Goal: Information Seeking & Learning: Learn about a topic

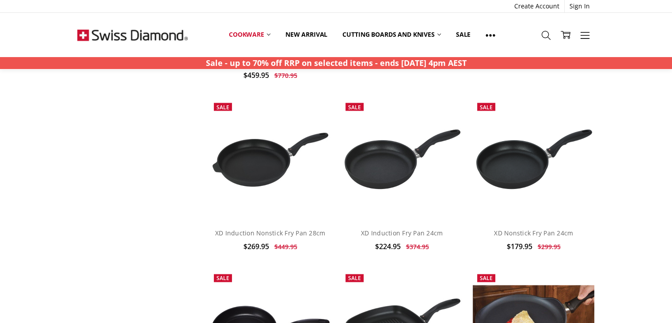
scroll to position [1767, 0]
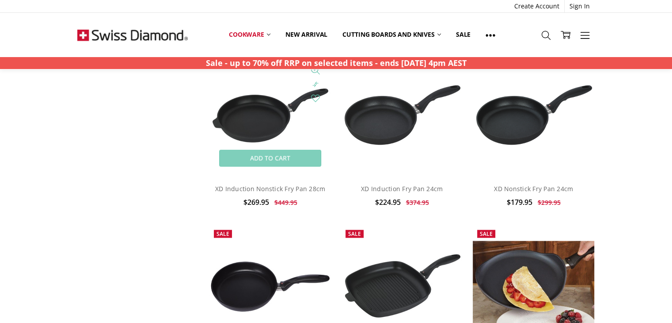
click at [245, 125] on img at bounding box center [270, 115] width 122 height 59
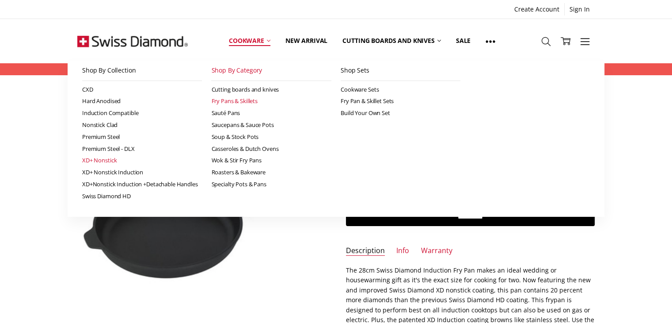
click at [98, 159] on link "XD+ Nonstick" at bounding box center [142, 160] width 120 height 12
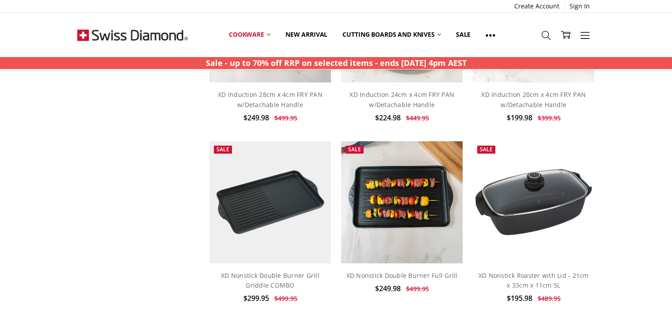
scroll to position [530, 0]
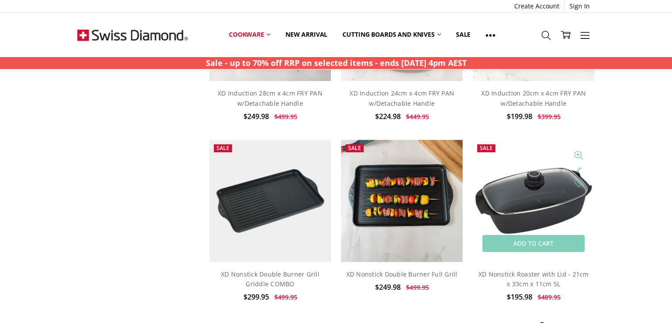
click at [556, 193] on img at bounding box center [534, 200] width 122 height 72
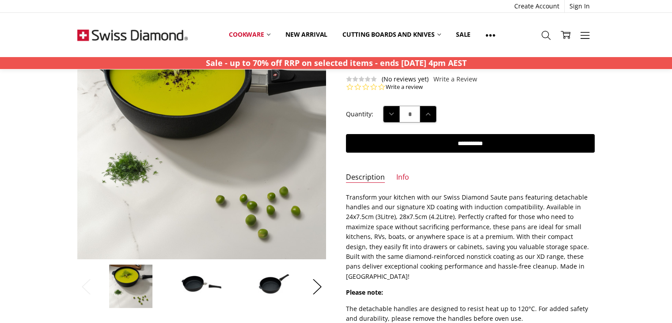
scroll to position [88, 0]
click at [208, 289] on img at bounding box center [202, 286] width 44 height 30
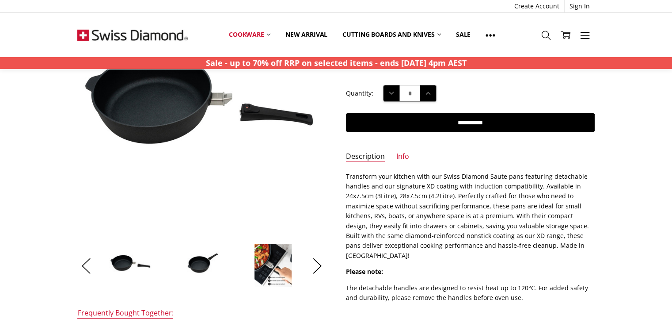
scroll to position [133, 0]
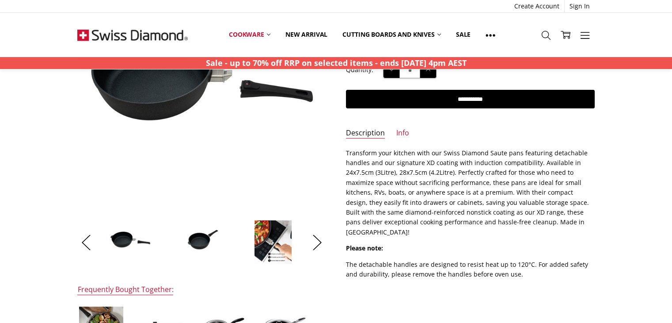
click at [280, 250] on img at bounding box center [273, 242] width 38 height 44
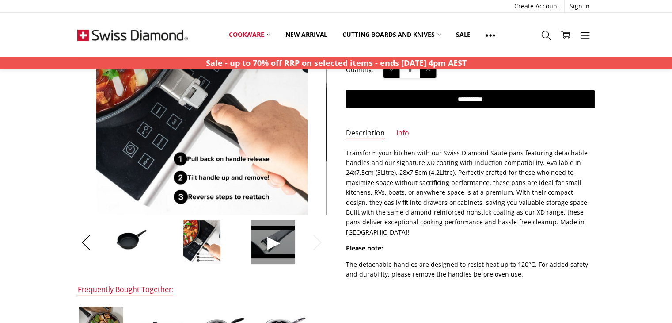
click at [279, 244] on span at bounding box center [273, 242] width 44 height 44
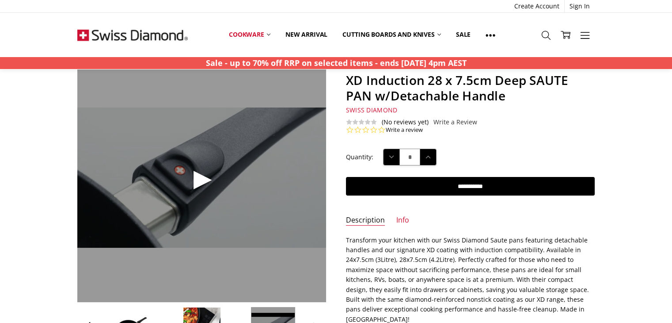
scroll to position [44, 0]
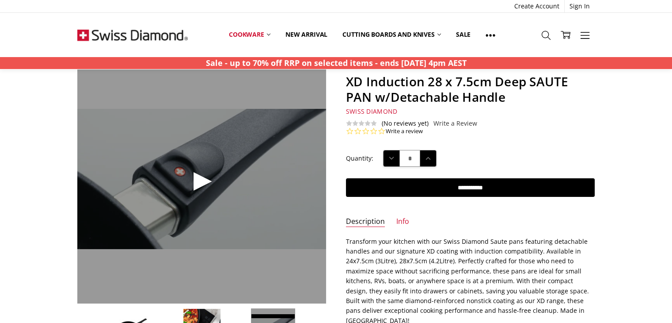
click at [195, 182] on span at bounding box center [201, 178] width 249 height 249
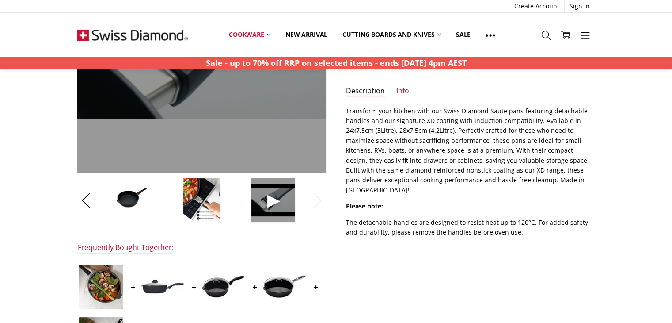
scroll to position [177, 0]
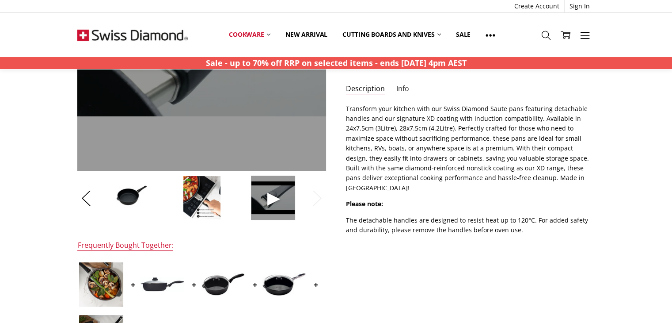
click at [402, 84] on link "Info" at bounding box center [402, 89] width 13 height 10
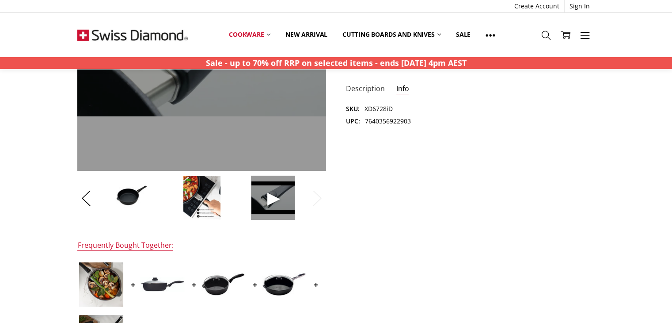
click at [368, 85] on link "Description" at bounding box center [365, 89] width 39 height 10
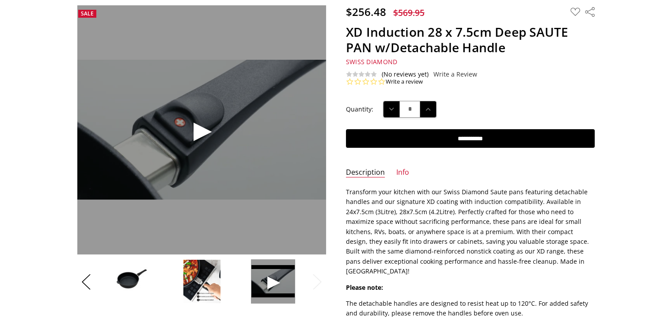
scroll to position [133, 0]
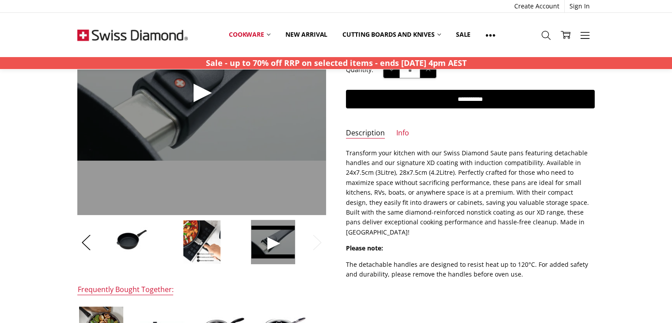
click at [129, 246] on img at bounding box center [131, 242] width 44 height 30
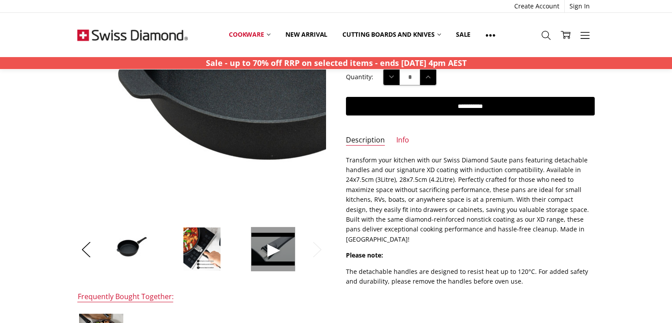
scroll to position [177, 0]
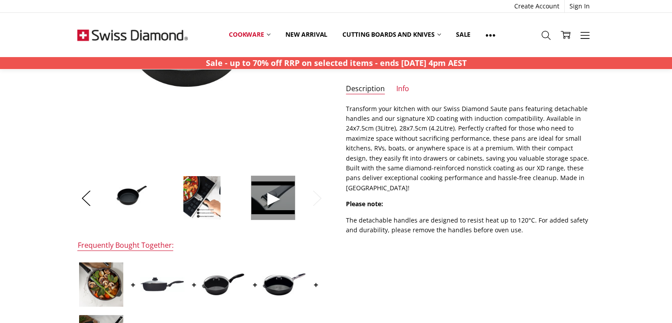
click at [217, 287] on img at bounding box center [223, 283] width 44 height 23
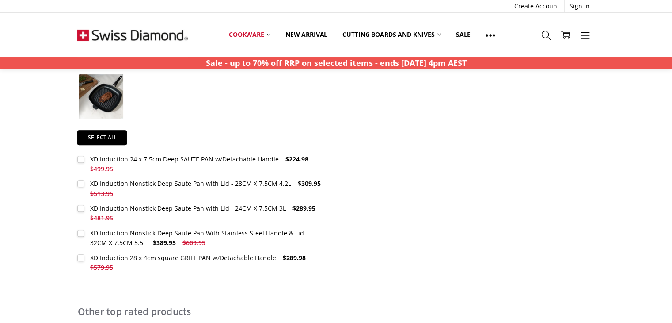
scroll to position [326, 0]
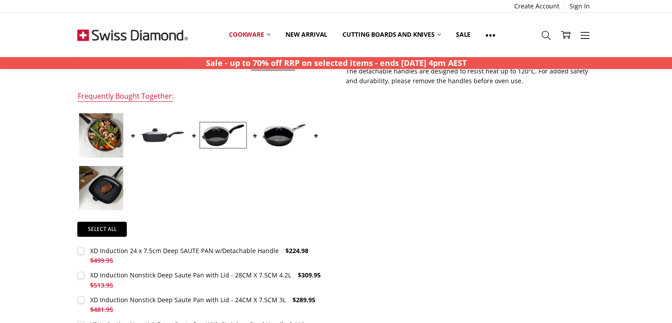
click at [145, 186] on div at bounding box center [201, 163] width 249 height 105
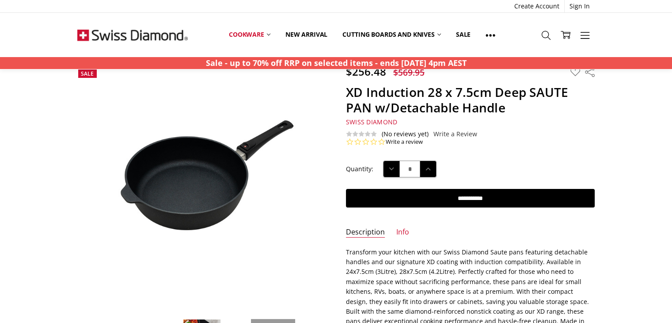
scroll to position [16, 0]
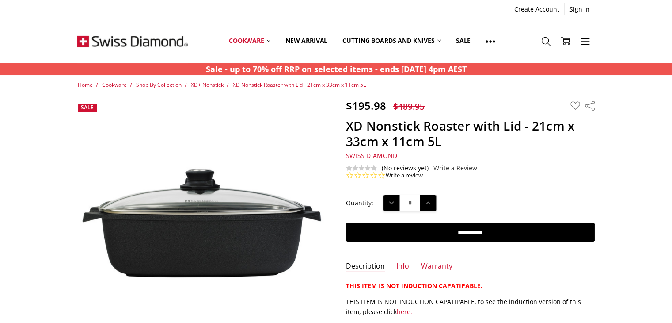
scroll to position [88, 0]
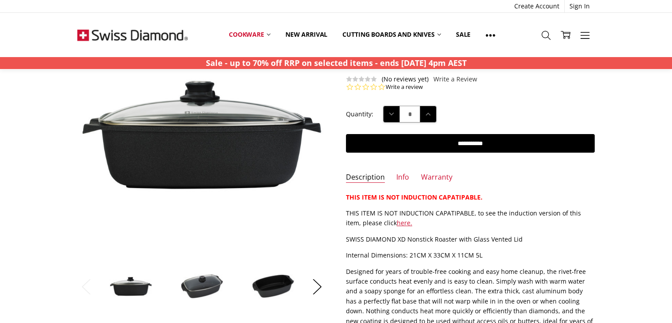
click at [194, 281] on img at bounding box center [202, 286] width 44 height 27
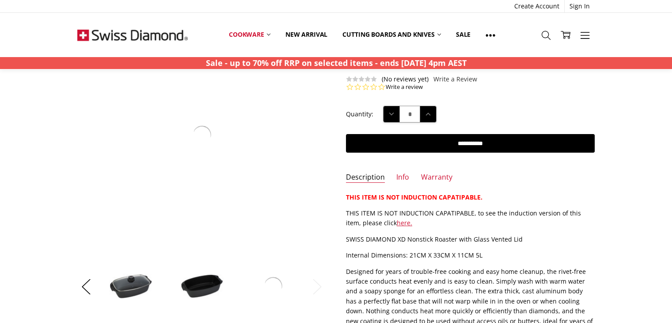
click at [197, 281] on img at bounding box center [202, 286] width 44 height 26
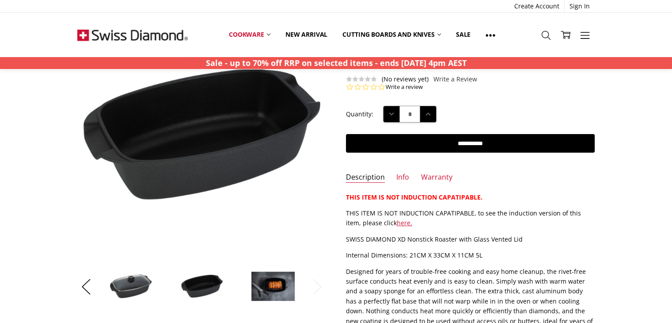
click at [262, 288] on img at bounding box center [273, 286] width 44 height 30
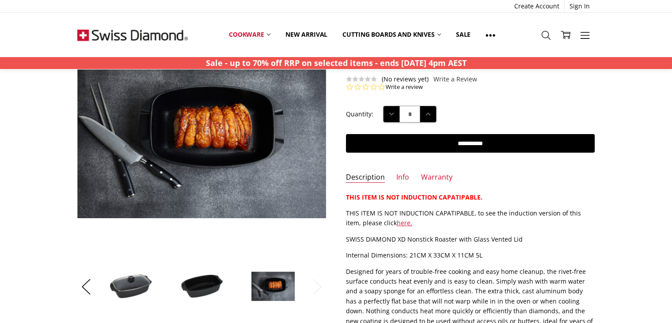
click at [134, 292] on img at bounding box center [131, 286] width 44 height 27
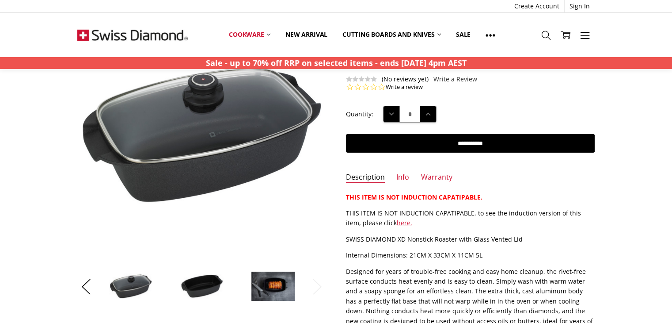
click at [203, 294] on img at bounding box center [202, 286] width 44 height 26
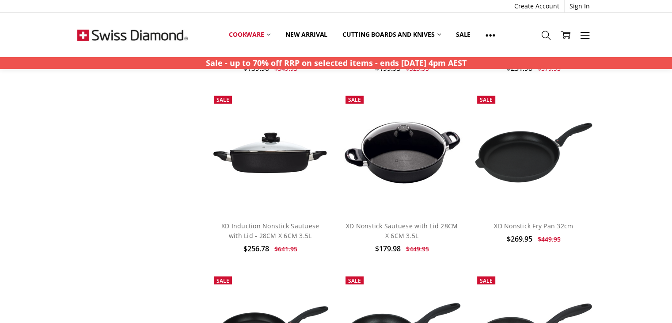
scroll to position [1767, 0]
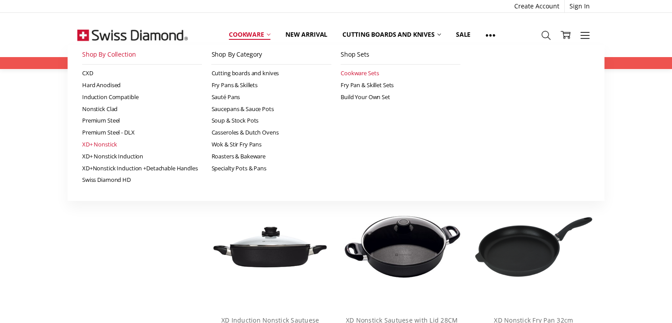
click at [368, 73] on link "Cookware Sets" at bounding box center [401, 73] width 120 height 12
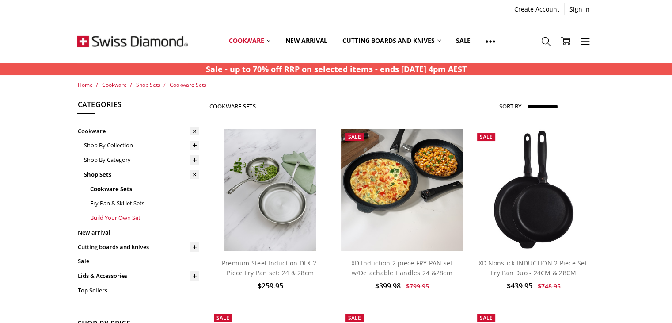
click at [134, 219] on link "Build Your Own Set" at bounding box center [145, 217] width 110 height 15
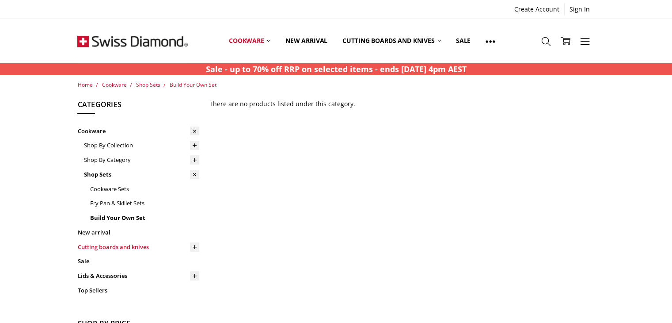
click at [125, 248] on link "Cutting boards and knives" at bounding box center [138, 246] width 122 height 15
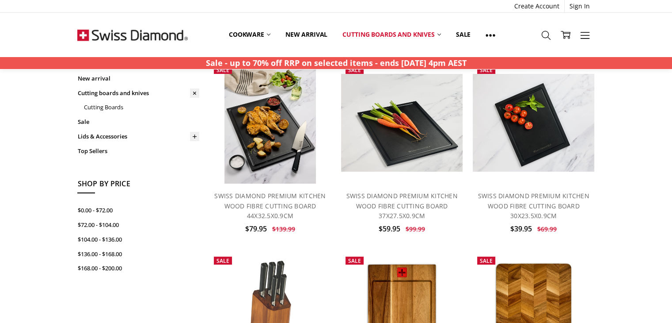
scroll to position [44, 0]
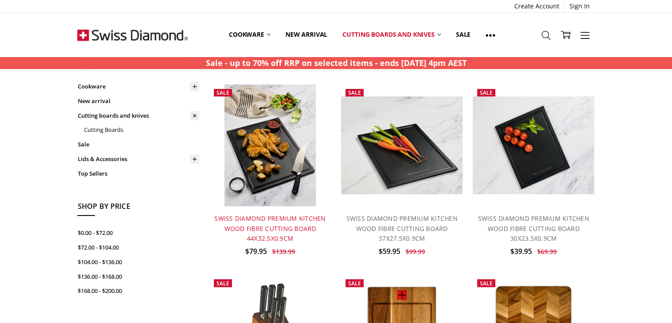
click at [278, 239] on link "SWISS DIAMOND PREMIUM KITCHEN WOOD FIBRE CUTTING BOARD 44X32.5X0.9CM" at bounding box center [269, 228] width 111 height 28
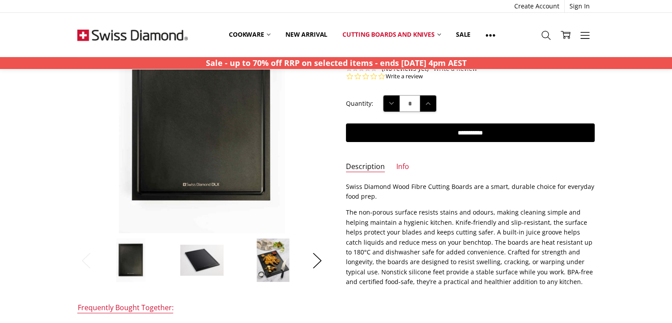
scroll to position [133, 0]
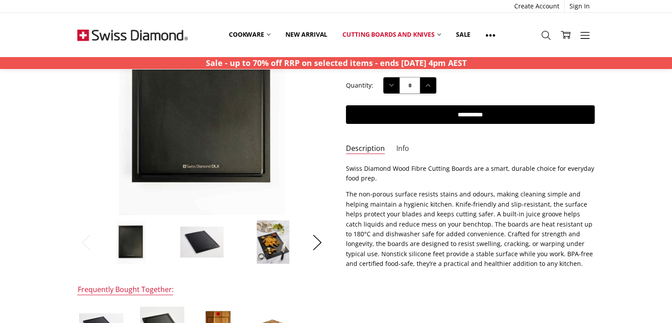
click at [402, 148] on link "Info" at bounding box center [402, 149] width 13 height 10
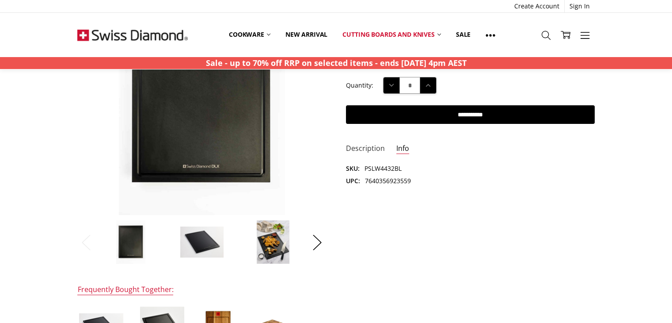
click at [362, 148] on link "Description" at bounding box center [365, 149] width 39 height 10
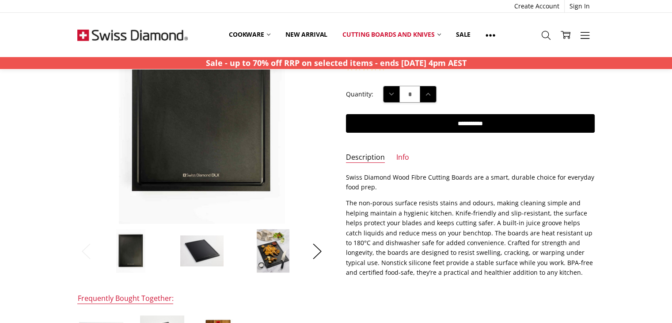
scroll to position [0, 0]
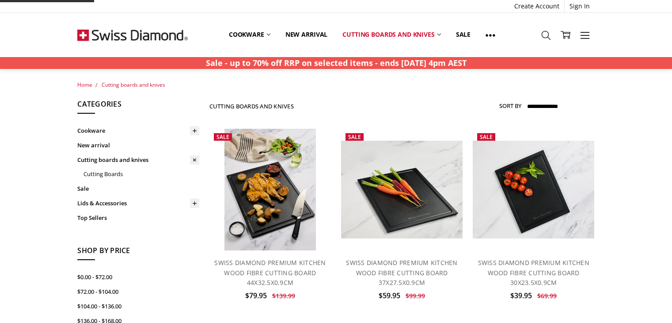
scroll to position [44, 0]
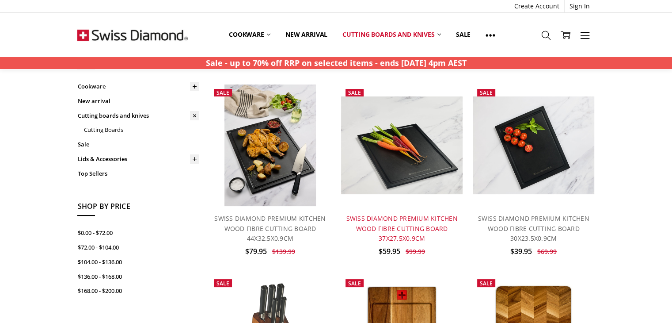
click at [396, 228] on link "SWISS DIAMOND PREMIUM KITCHEN WOOD FIBRE CUTTING BOARD 37X27.5X0.9CM" at bounding box center [401, 228] width 111 height 28
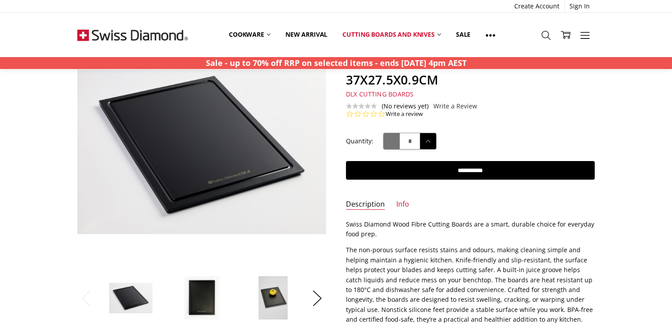
scroll to position [133, 0]
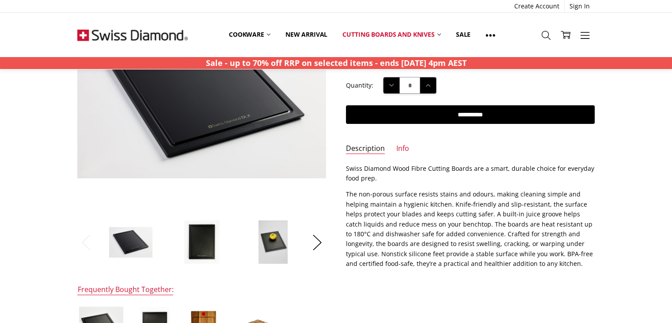
click at [197, 254] on img at bounding box center [202, 242] width 36 height 44
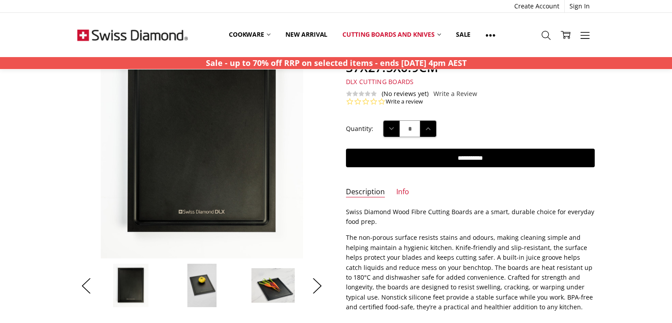
scroll to position [88, 0]
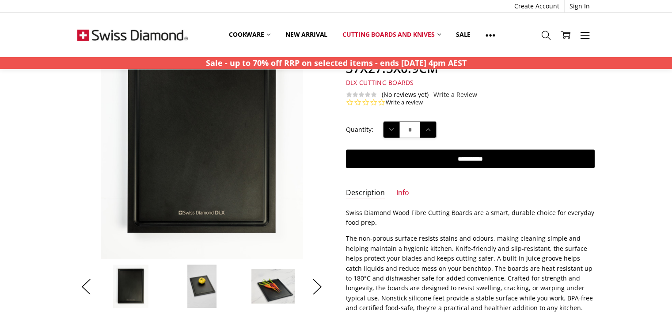
click at [205, 282] on img at bounding box center [202, 286] width 30 height 44
click at [273, 288] on img at bounding box center [273, 285] width 44 height 35
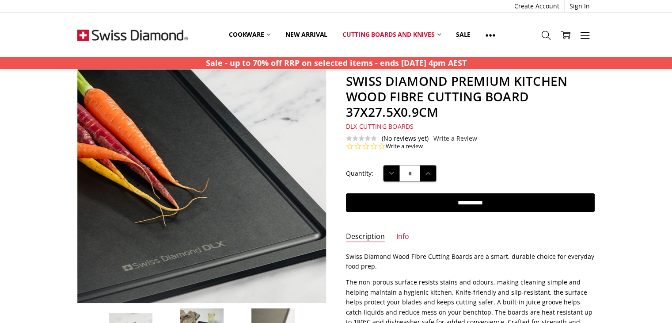
scroll to position [0, 0]
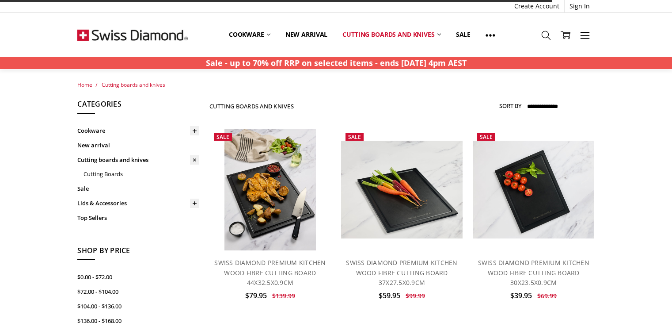
scroll to position [44, 0]
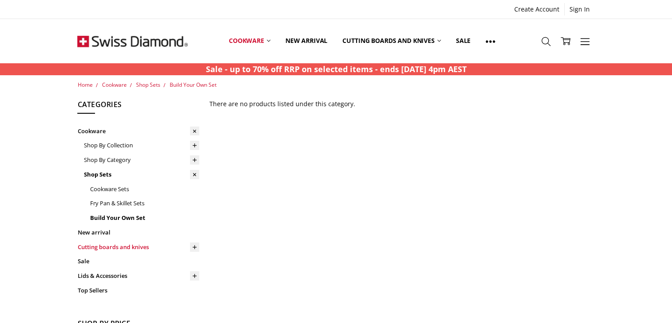
click at [98, 246] on link "Cutting boards and knives" at bounding box center [138, 246] width 122 height 15
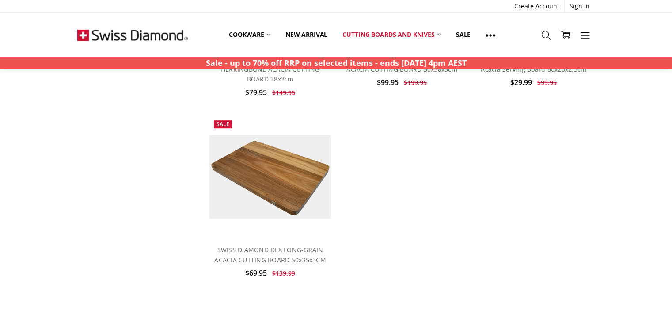
scroll to position [574, 0]
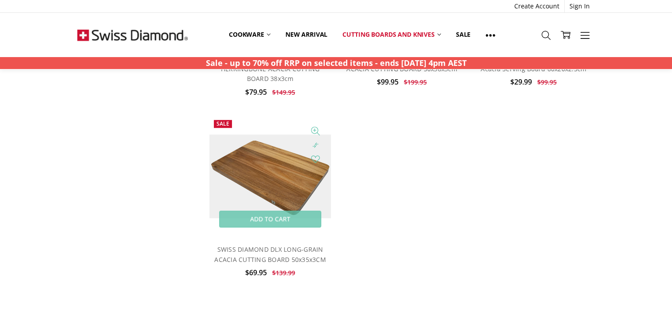
click at [279, 205] on img at bounding box center [270, 175] width 122 height 83
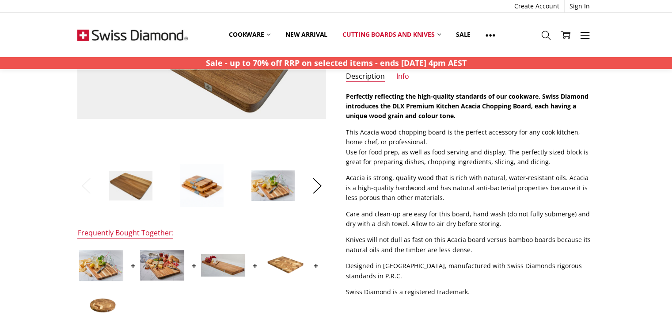
scroll to position [221, 0]
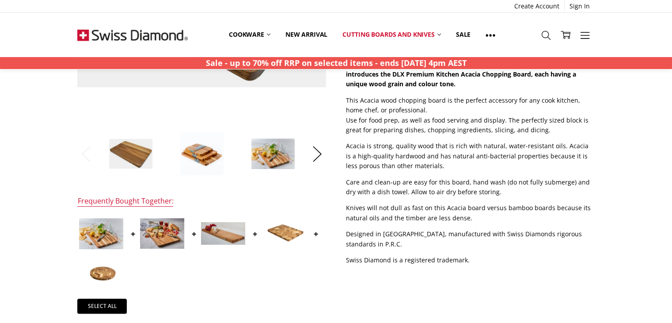
click at [219, 235] on img at bounding box center [223, 233] width 44 height 23
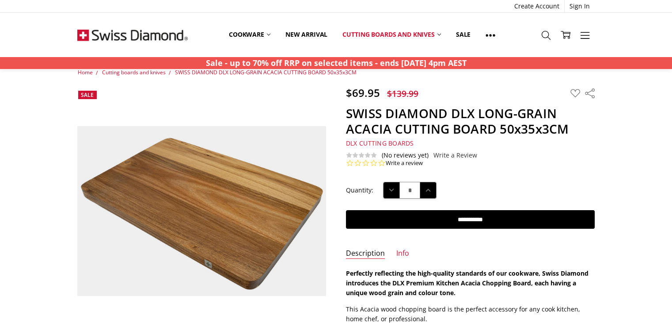
scroll to position [0, 0]
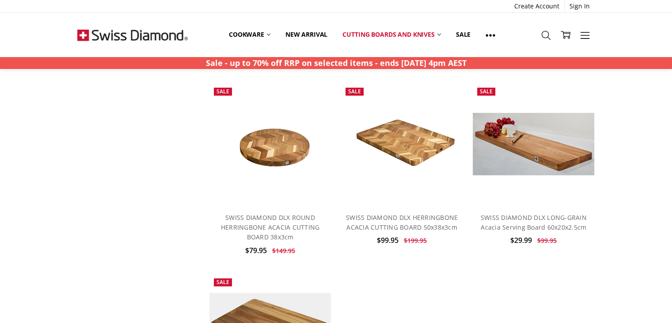
scroll to position [398, 0]
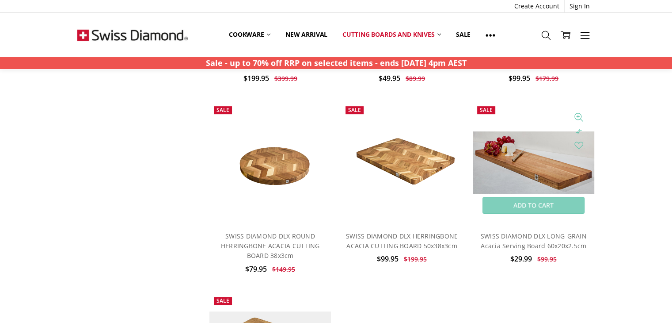
click at [560, 163] on img at bounding box center [534, 162] width 122 height 62
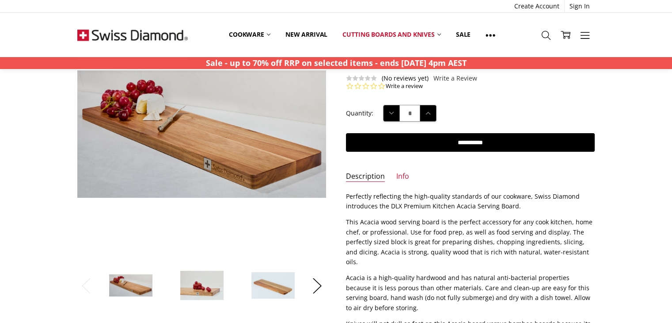
scroll to position [88, 0]
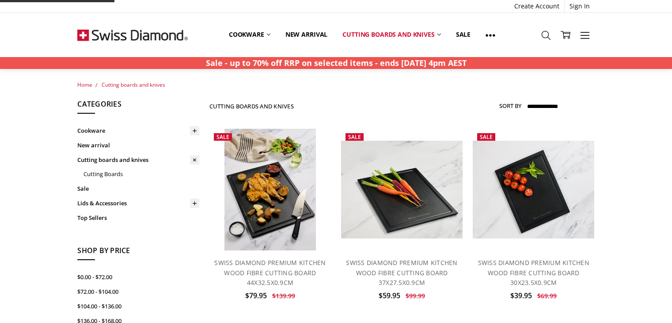
scroll to position [398, 0]
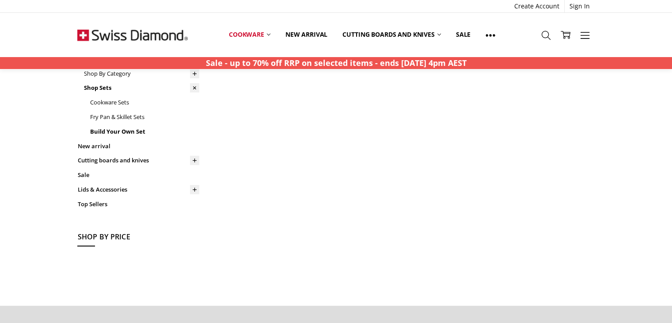
scroll to position [88, 0]
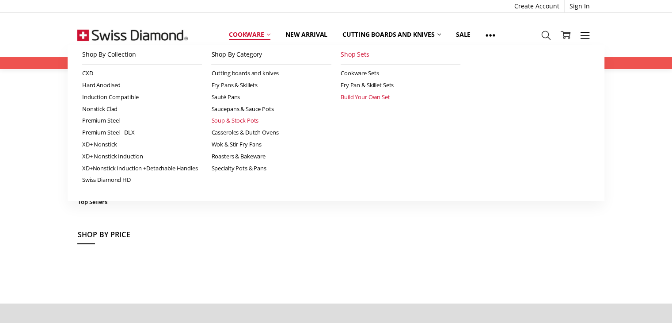
click at [245, 121] on link "Soup & Stock Pots" at bounding box center [271, 120] width 120 height 12
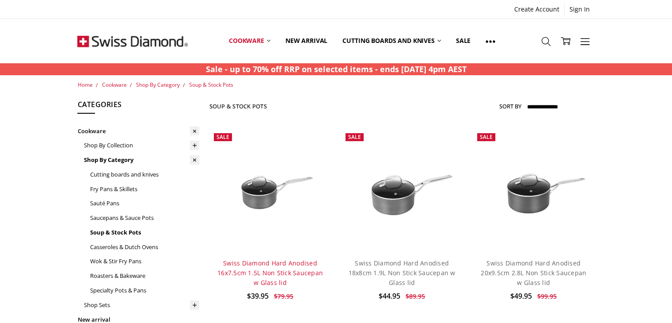
click at [250, 273] on link "Swiss Diamond Hard Anodised 16x7.5cm 1.5L Non Stick Saucepan w Glass lid" at bounding box center [270, 272] width 106 height 28
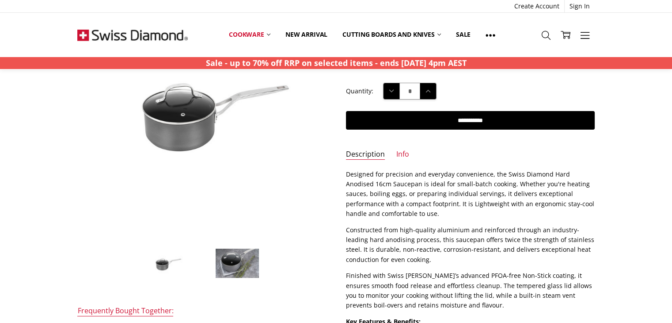
scroll to position [133, 0]
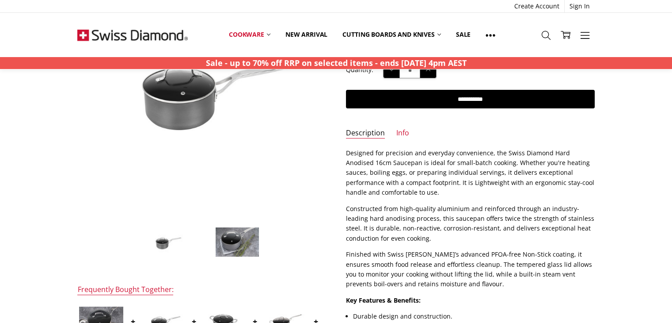
click at [230, 238] on img at bounding box center [237, 242] width 44 height 30
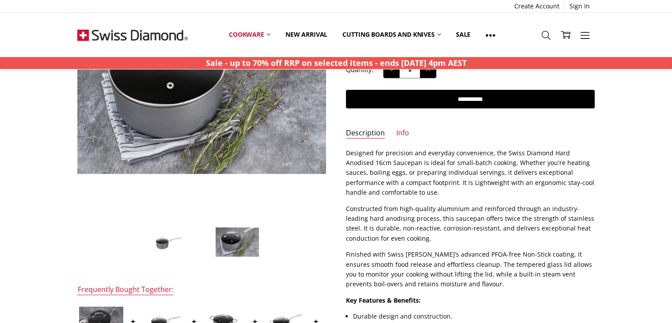
click at [167, 239] on img at bounding box center [166, 242] width 44 height 30
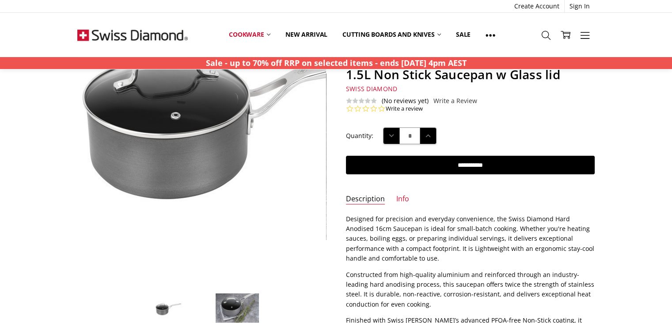
scroll to position [88, 0]
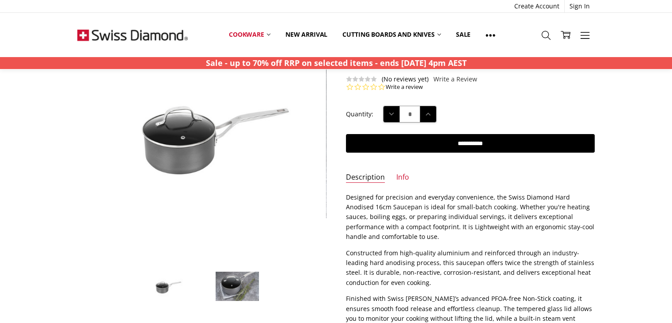
click at [232, 288] on img at bounding box center [237, 286] width 44 height 30
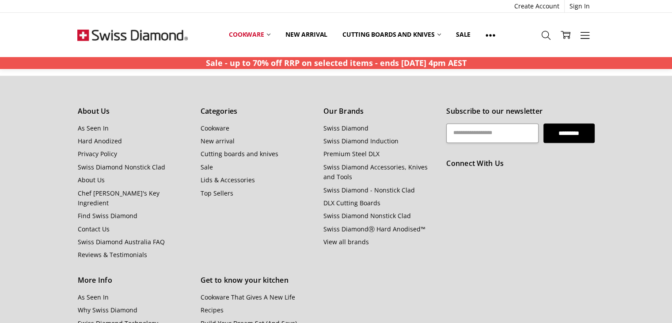
scroll to position [972, 0]
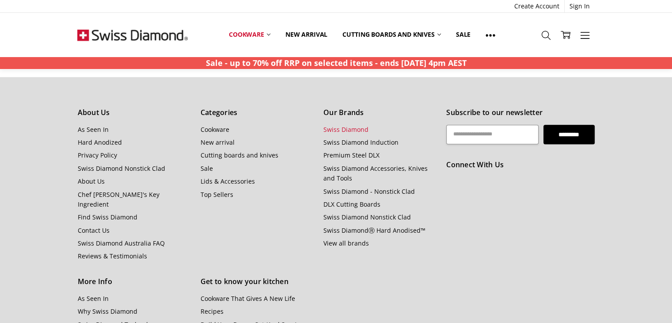
click at [341, 128] on link "Swiss Diamond" at bounding box center [345, 129] width 45 height 8
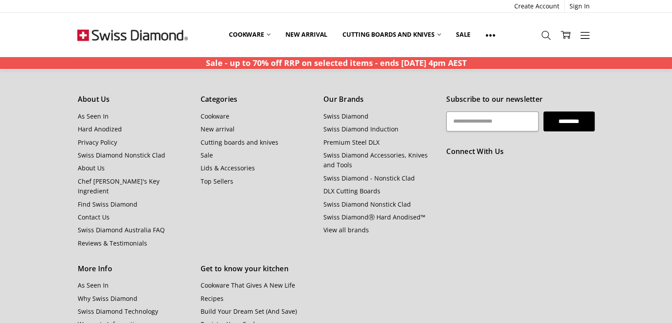
scroll to position [3080, 0]
click at [110, 125] on link "Hard Anodized" at bounding box center [99, 129] width 44 height 8
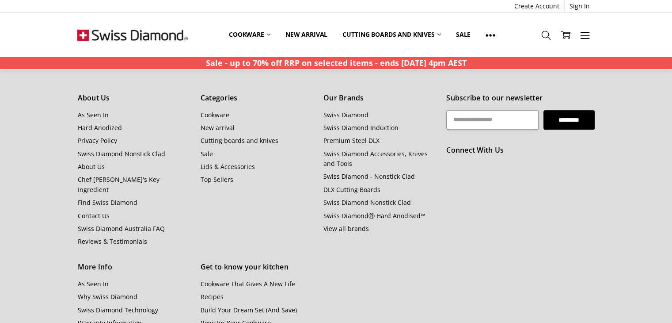
scroll to position [4285, 0]
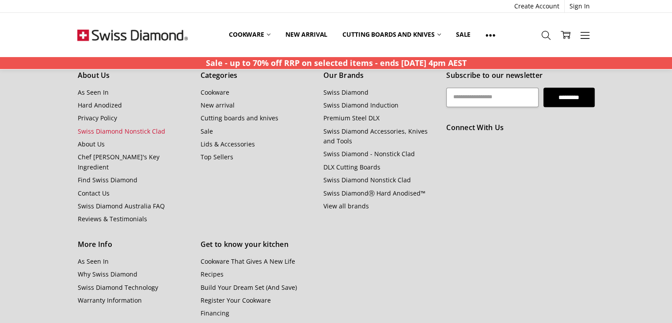
click at [125, 127] on link "Swiss Diamond Nonstick Clad" at bounding box center [120, 131] width 87 height 8
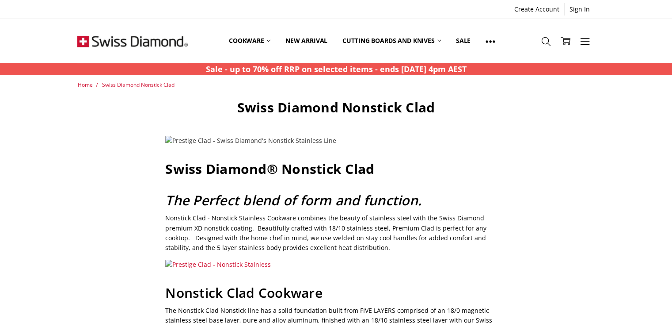
click at [184, 140] on img at bounding box center [250, 141] width 171 height 10
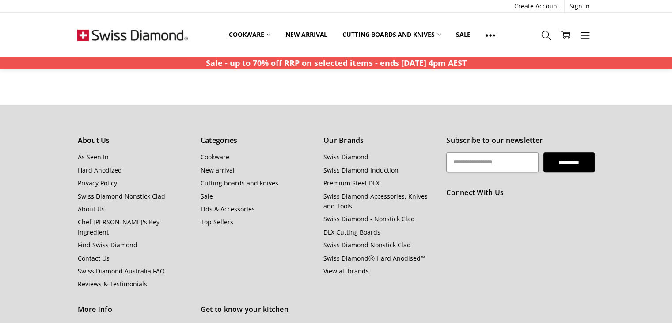
scroll to position [926, 0]
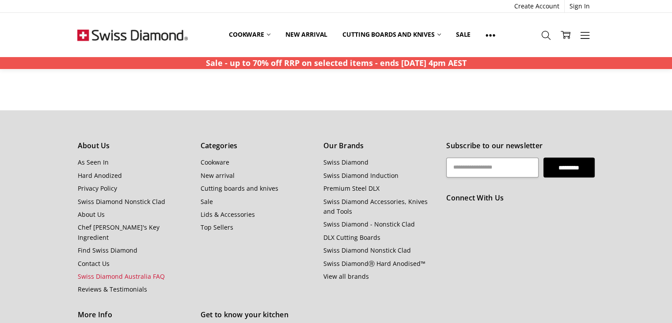
click at [133, 272] on link "Swiss Diamond Australia FAQ" at bounding box center [120, 276] width 87 height 8
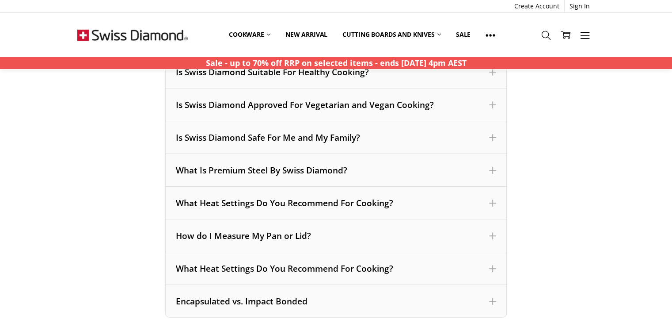
scroll to position [265, 0]
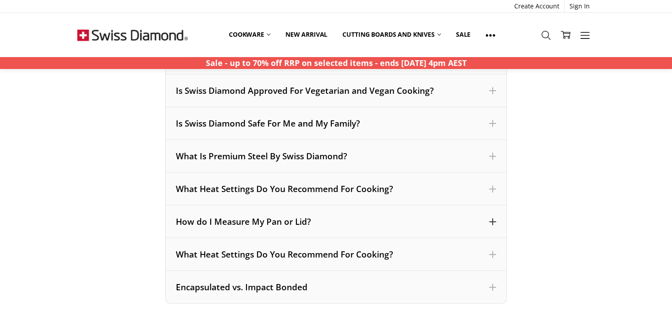
click at [492, 223] on span at bounding box center [492, 221] width 7 height 7
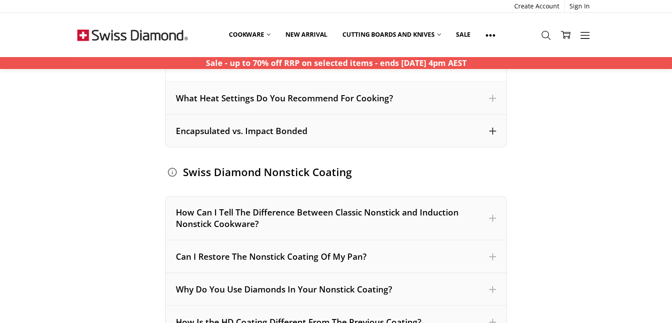
scroll to position [663, 0]
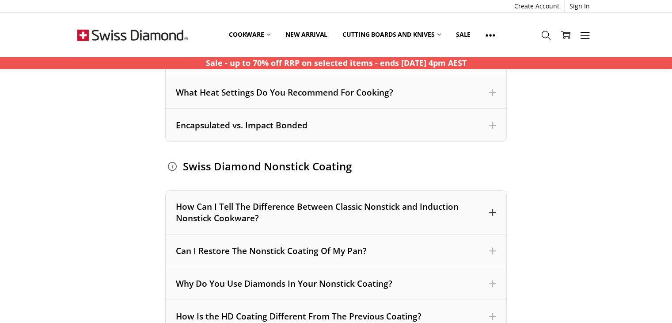
click at [494, 212] on span at bounding box center [492, 212] width 7 height 7
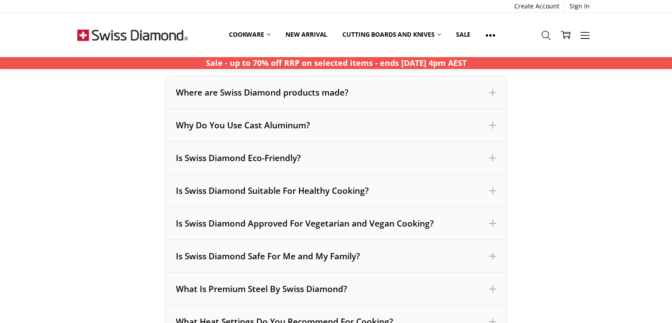
scroll to position [0, 0]
